Goal: Find specific page/section: Find specific page/section

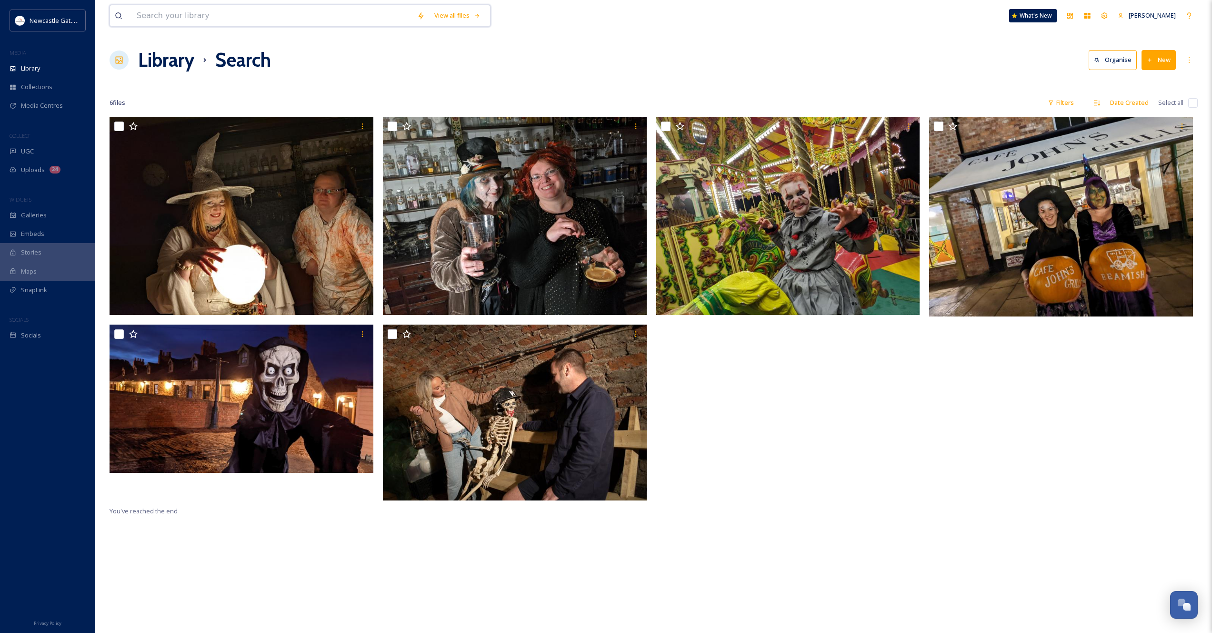
click at [254, 12] on input at bounding box center [272, 15] width 281 height 21
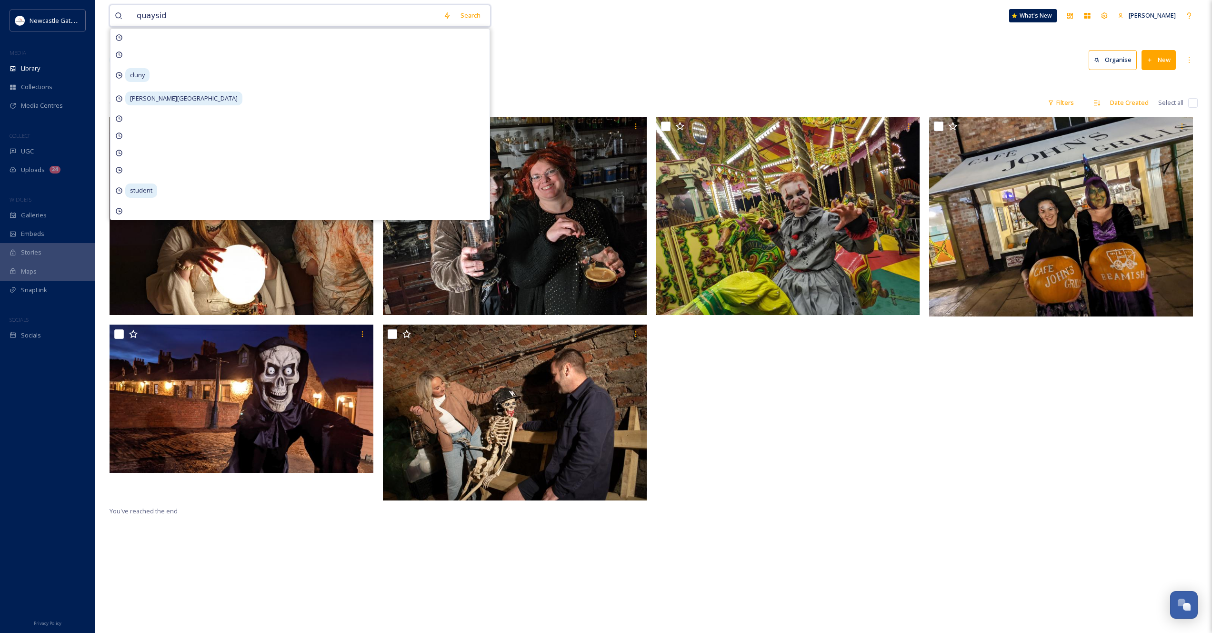
type input "quayside"
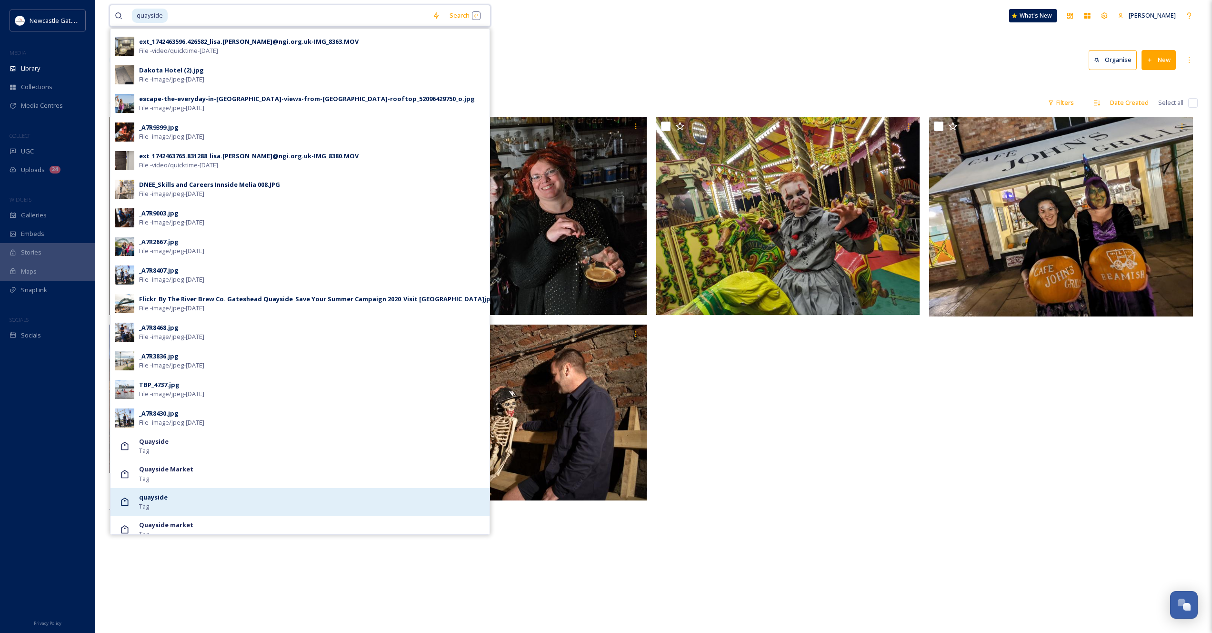
scroll to position [223, 0]
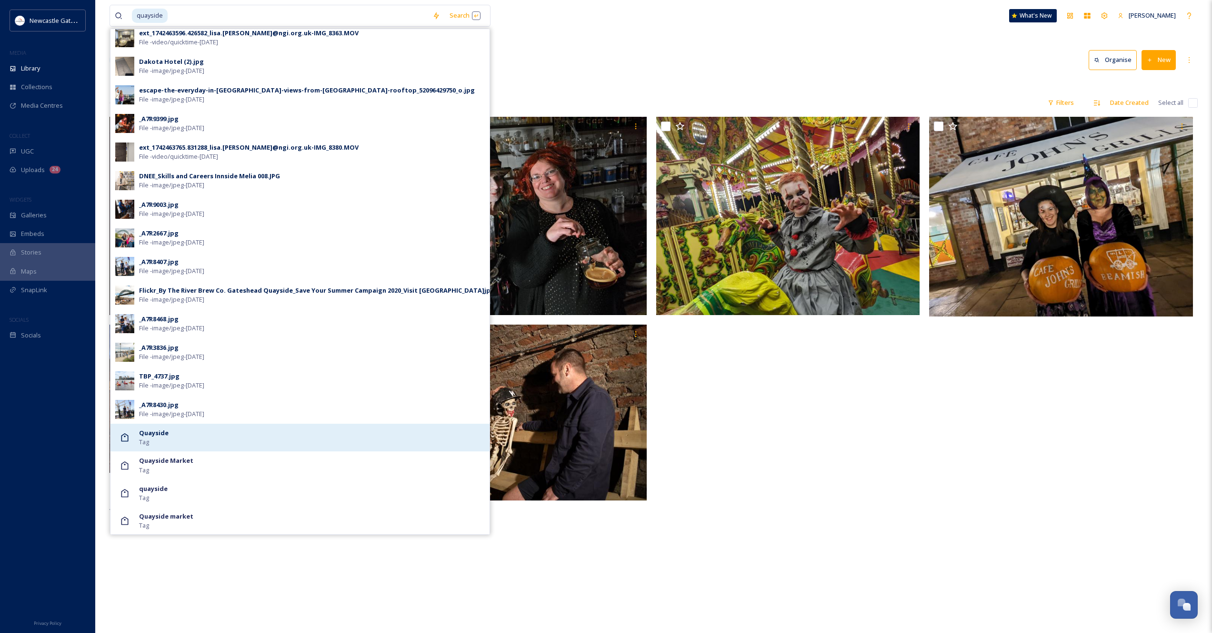
click at [166, 437] on span "Quayside" at bounding box center [154, 432] width 30 height 9
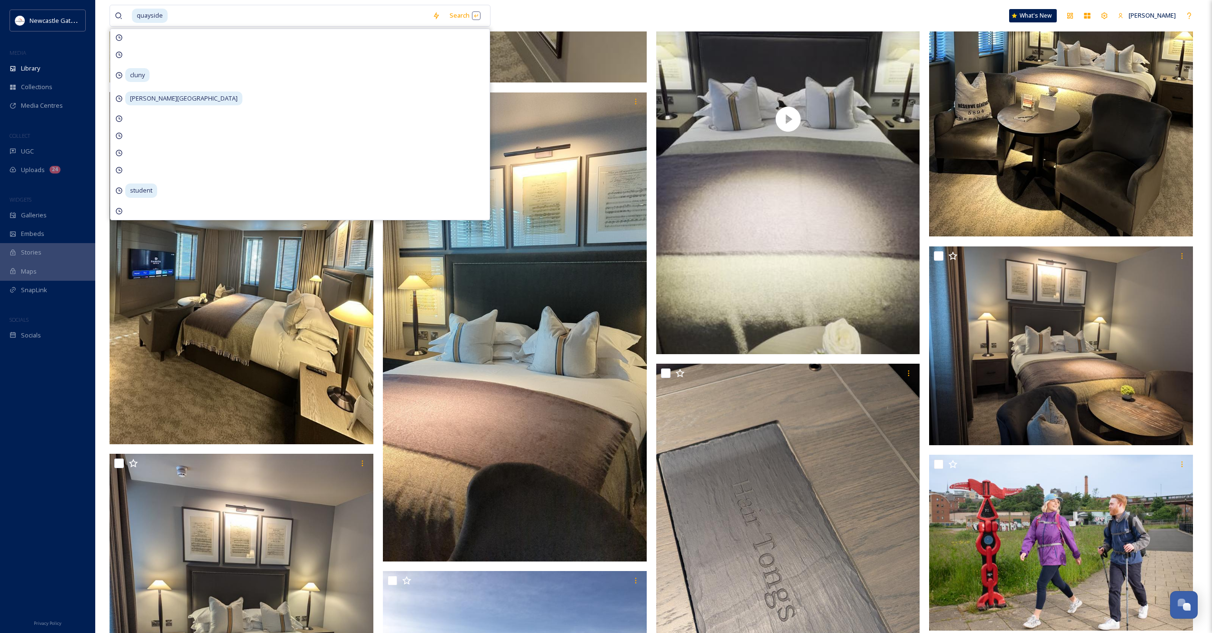
scroll to position [6071, 0]
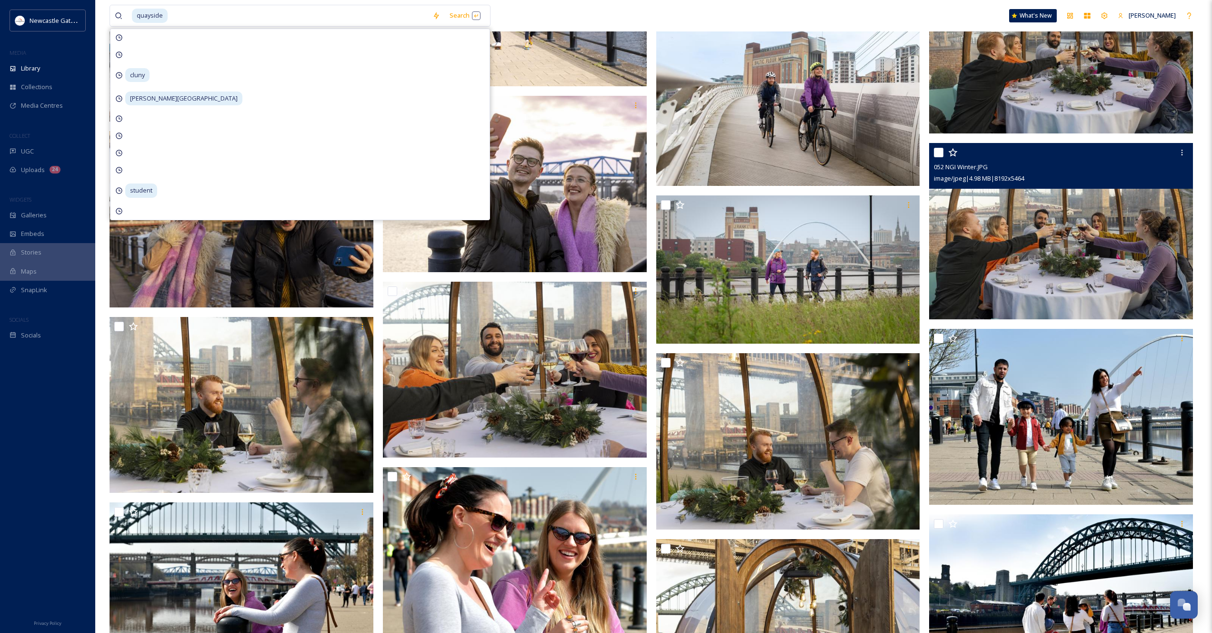
click at [1091, 254] on img at bounding box center [1061, 231] width 264 height 176
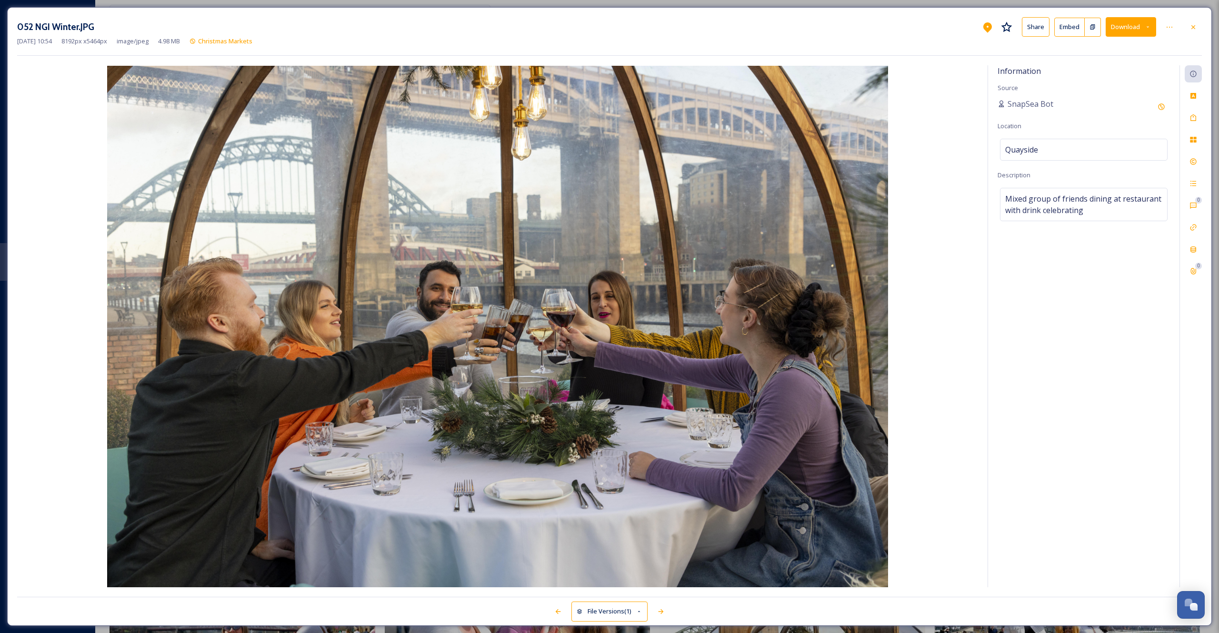
click at [630, 370] on img at bounding box center [497, 326] width 961 height 521
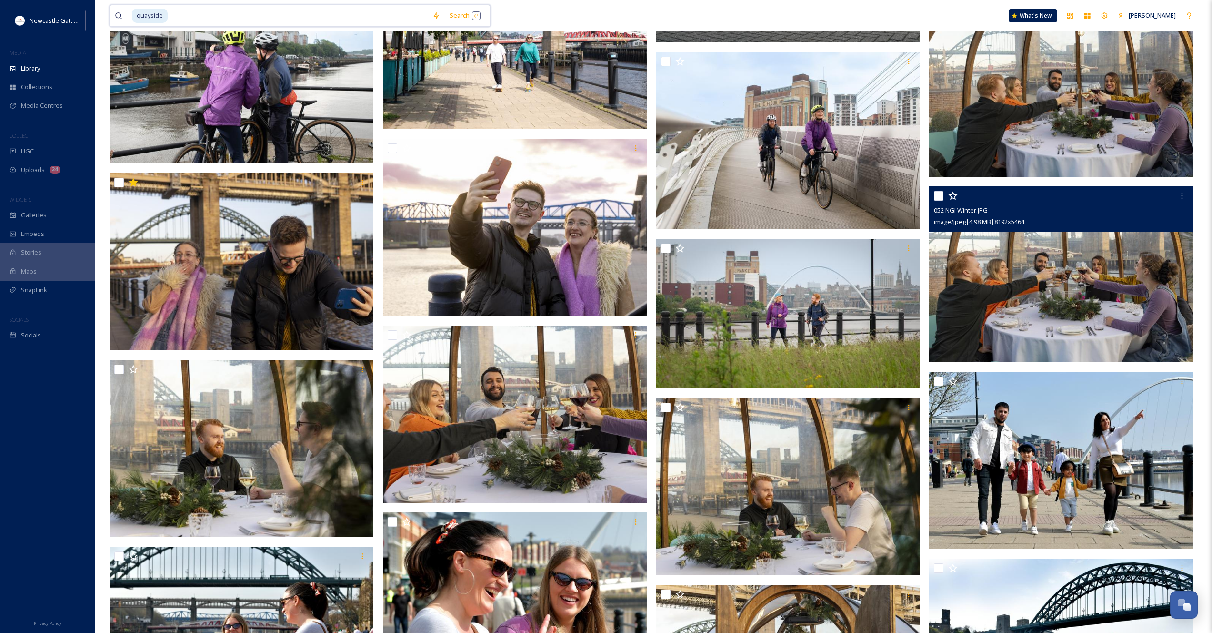
click at [171, 16] on input at bounding box center [298, 15] width 259 height 21
click at [161, 15] on span "quayside" at bounding box center [150, 16] width 36 height 14
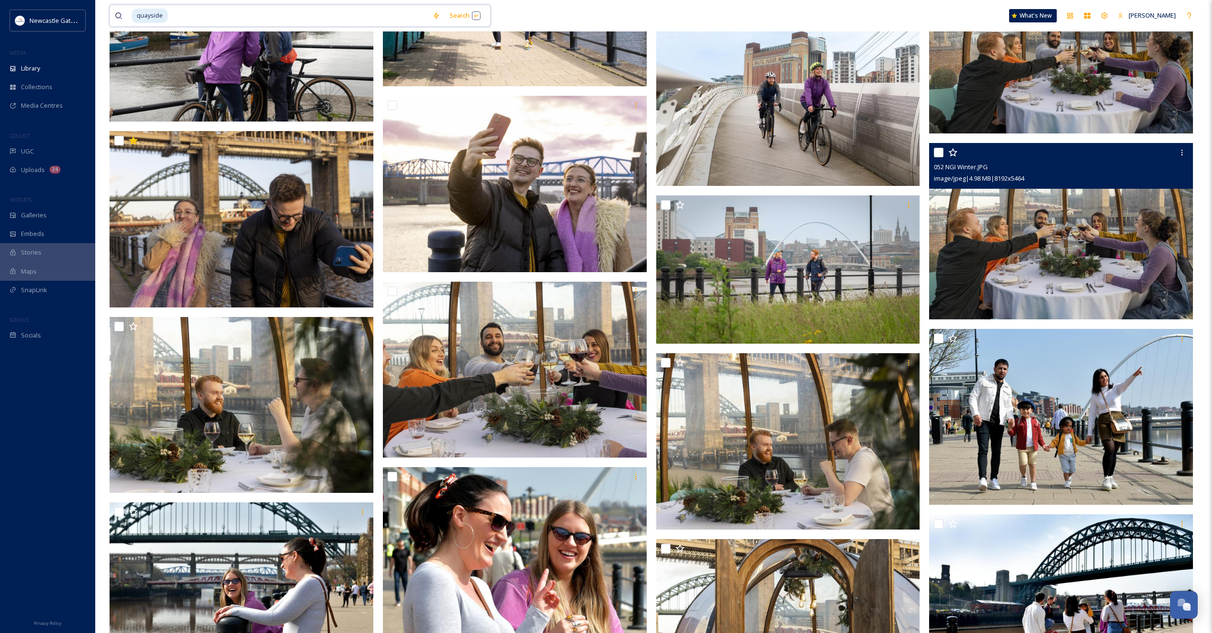
scroll to position [6029, 0]
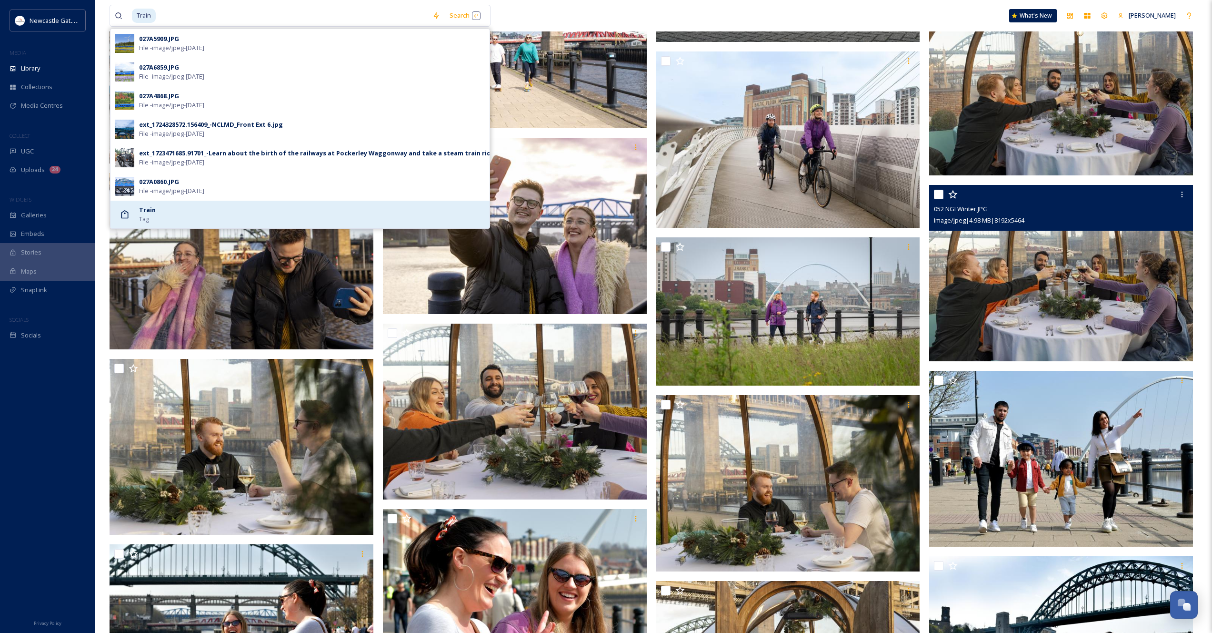
click at [138, 216] on div "Train Tag" at bounding box center [299, 215] width 379 height 28
